Goal: Task Accomplishment & Management: Use online tool/utility

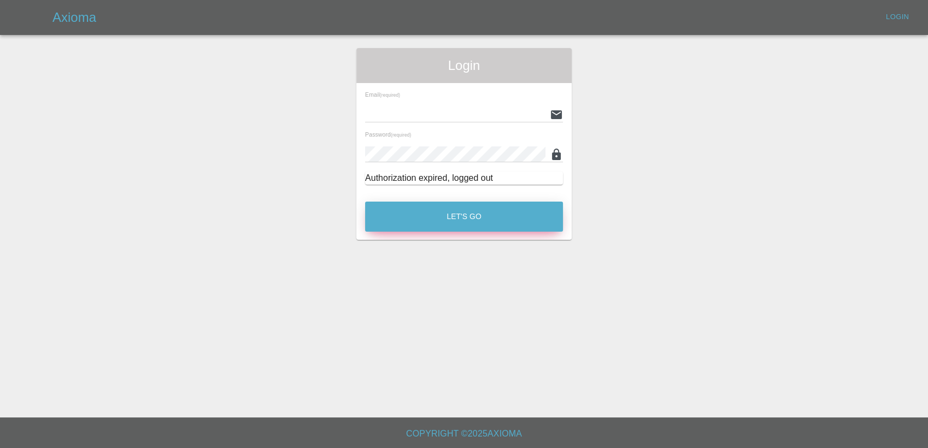
type input "[PERSON_NAME][EMAIL_ADDRESS][PERSON_NAME][DOMAIN_NAME]"
click at [470, 218] on button "Let's Go" at bounding box center [464, 217] width 198 height 30
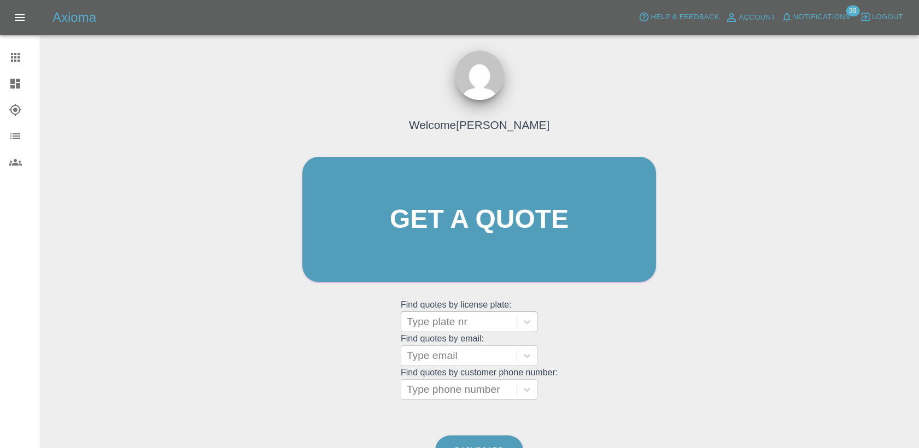
click at [479, 323] on div at bounding box center [459, 321] width 104 height 15
paste input "DW25MFV"
type input "DW25MFV"
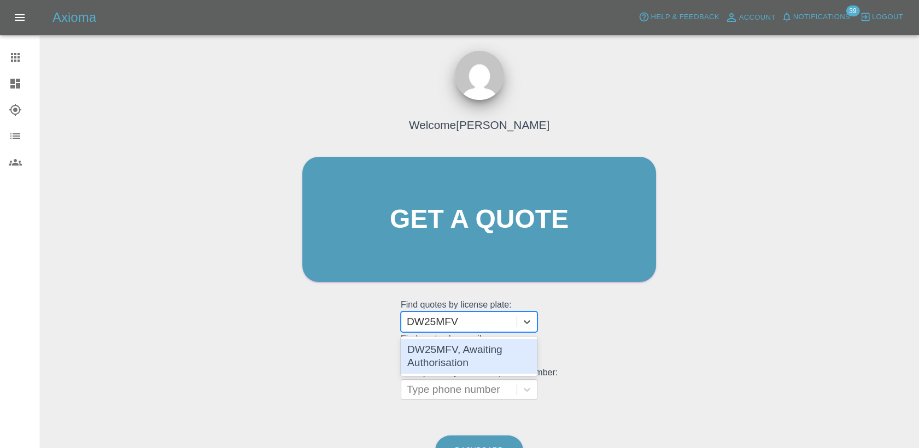
click at [472, 367] on div "DW25MFV, Awaiting Authorisation" at bounding box center [469, 356] width 137 height 35
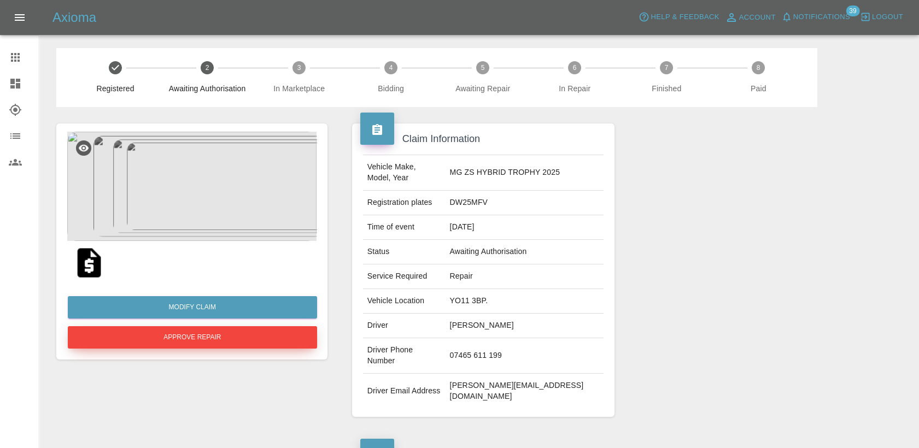
click at [247, 342] on button "Approve Repair" at bounding box center [192, 337] width 249 height 22
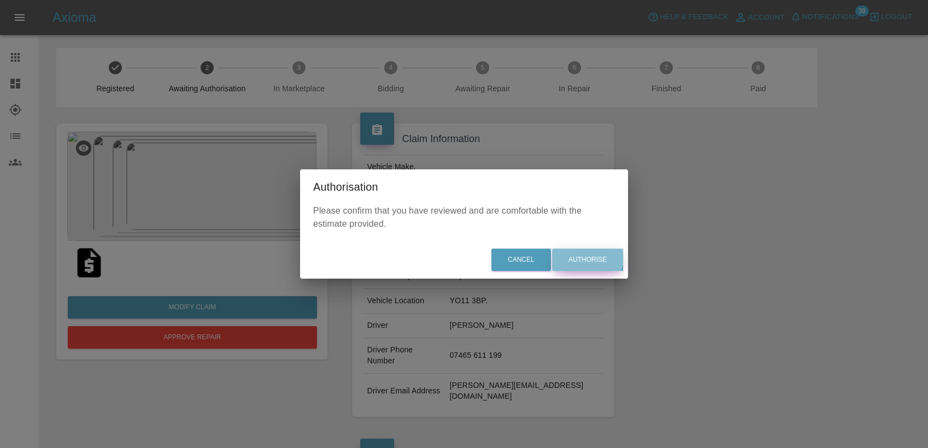
click at [588, 256] on button "Authorise" at bounding box center [587, 260] width 71 height 22
